Goal: Task Accomplishment & Management: Manage account settings

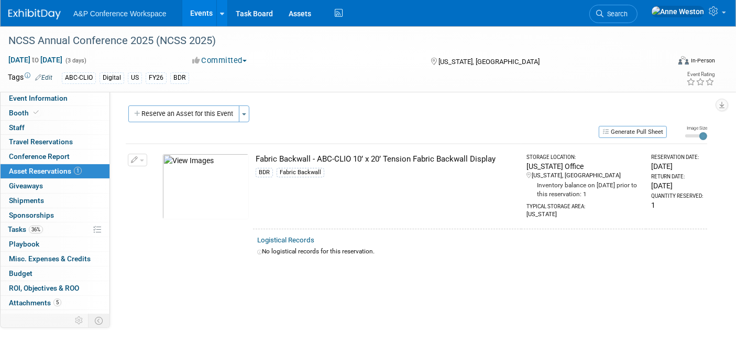
click at [638, 21] on link "Search" at bounding box center [614, 14] width 48 height 18
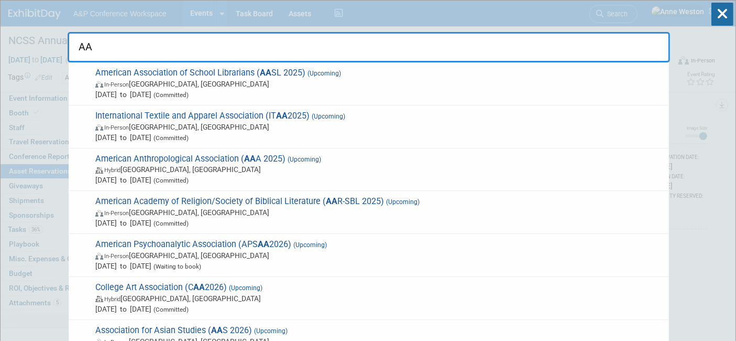
type input "A"
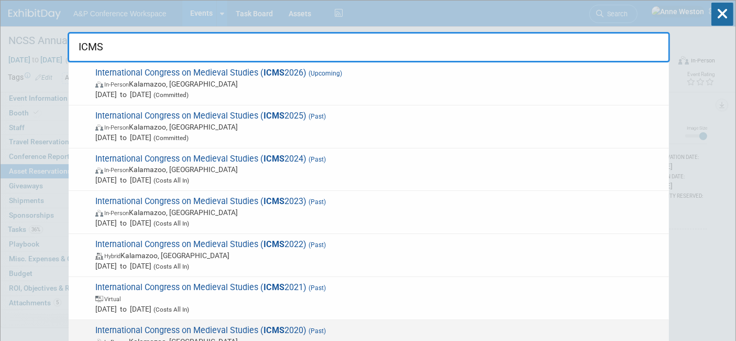
type input "ICMS"
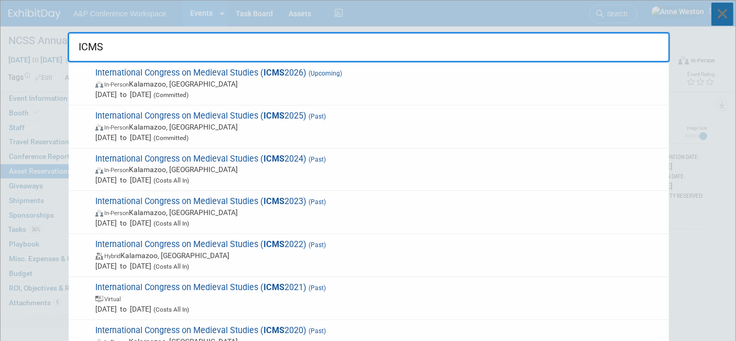
click at [723, 10] on icon at bounding box center [723, 14] width 22 height 23
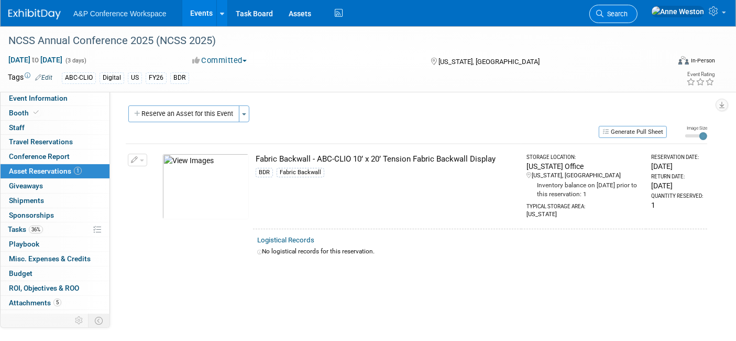
click at [638, 8] on link "Search" at bounding box center [614, 14] width 48 height 18
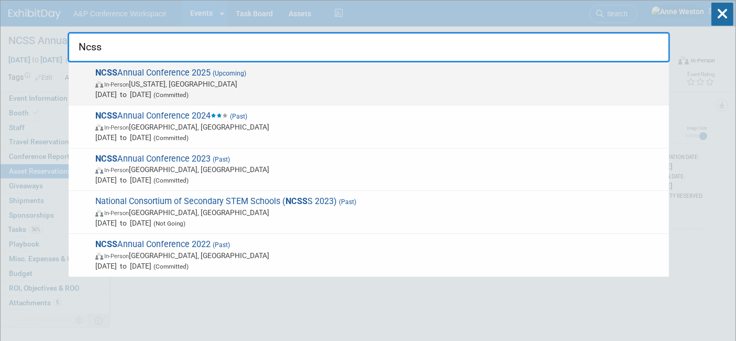
type input "Ncss"
click at [166, 81] on span "In-Person [US_STATE], [GEOGRAPHIC_DATA]" at bounding box center [379, 84] width 569 height 10
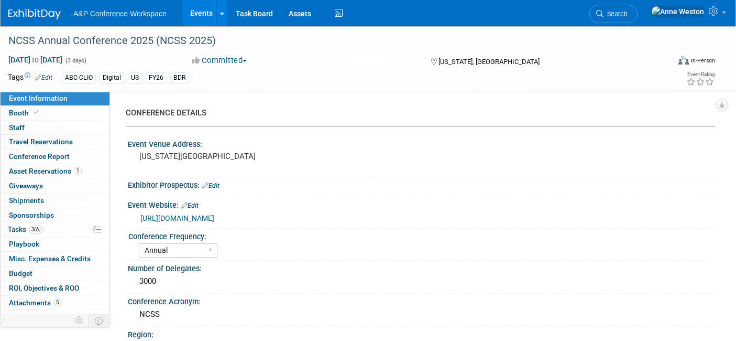
select select "Annual"
select select "Level 1"
select select "In-Person Booth"
select select "Schools"
select select "Bloomsbury Digital Resources"
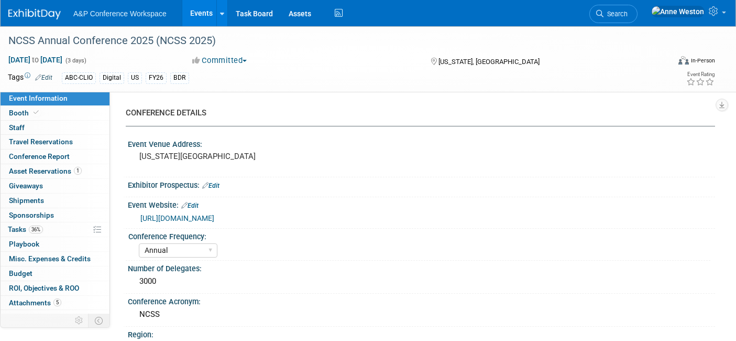
select select "[PERSON_NAME]"
select select "Brand/Subject Presence​"
click at [50, 222] on link "36% Tasks 36%" at bounding box center [55, 229] width 109 height 14
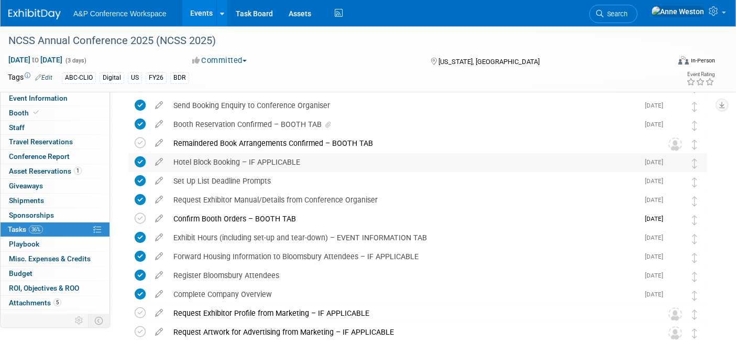
scroll to position [116, 0]
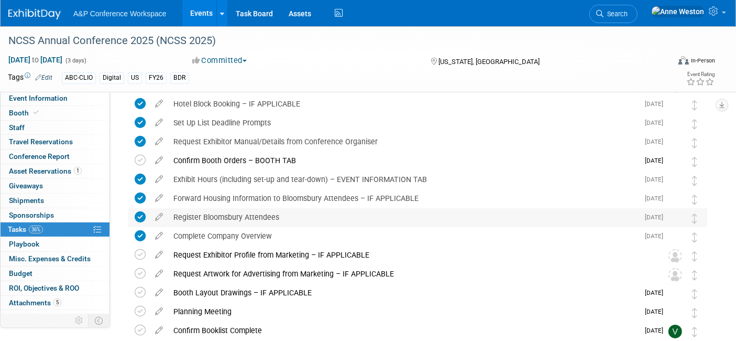
click at [248, 216] on div "Register Bloomsbury Attendees" at bounding box center [403, 217] width 471 height 18
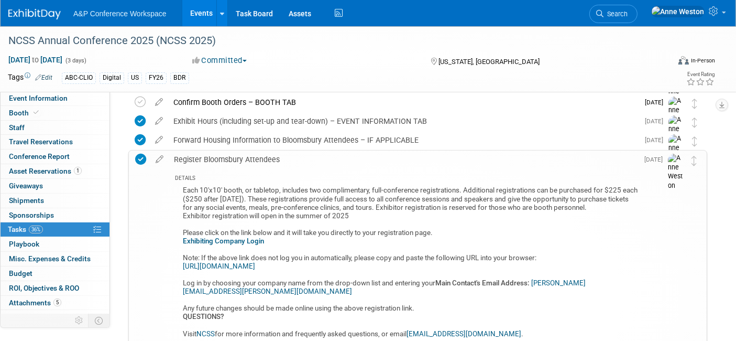
scroll to position [233, 0]
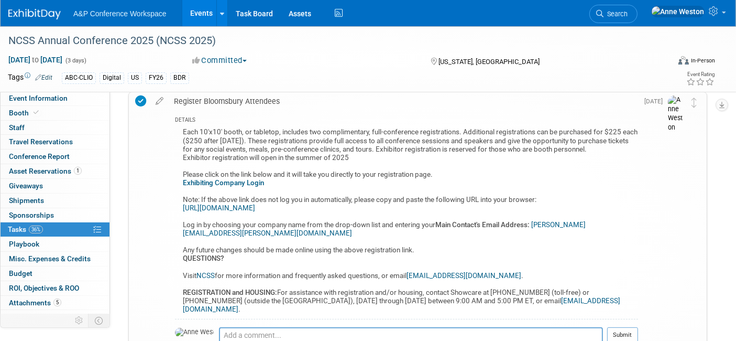
click at [221, 184] on link "Exhibiting Company Login" at bounding box center [223, 183] width 81 height 8
click at [244, 96] on div "Register Bloomsbury Attendees" at bounding box center [404, 101] width 470 height 18
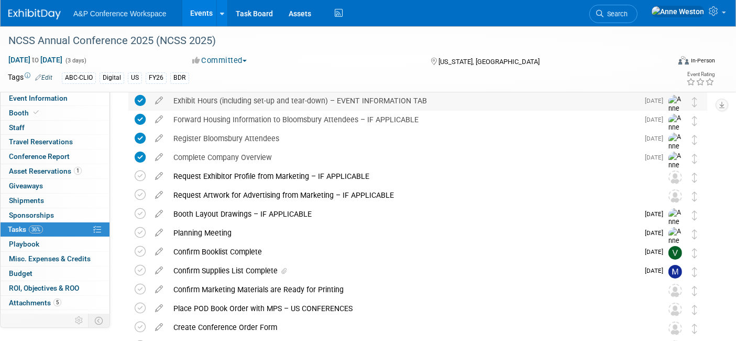
scroll to position [0, 0]
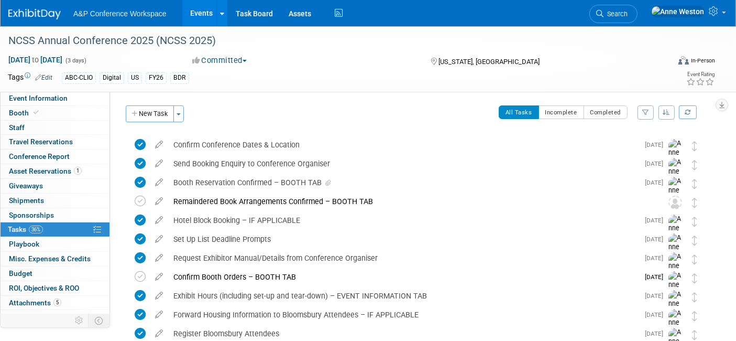
click at [27, 15] on img at bounding box center [34, 14] width 52 height 10
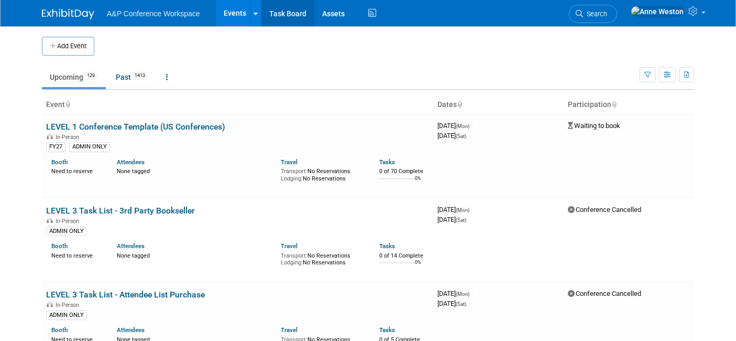
click at [285, 17] on link "Task Board" at bounding box center [288, 13] width 53 height 26
